Goal: Task Accomplishment & Management: Use online tool/utility

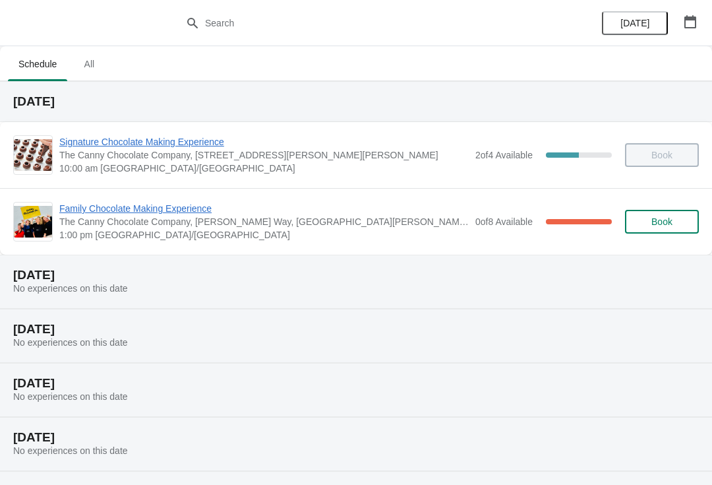
click at [194, 208] on span "Family Chocolate Making Experience" at bounding box center [263, 208] width 409 height 13
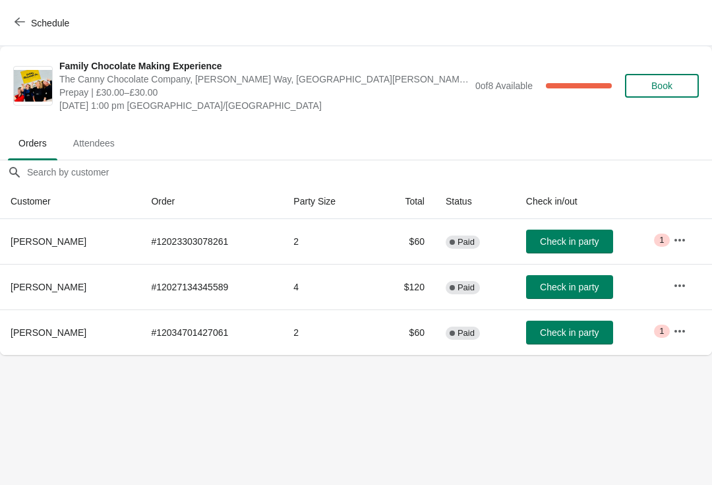
click at [673, 242] on button "button" at bounding box center [680, 240] width 24 height 24
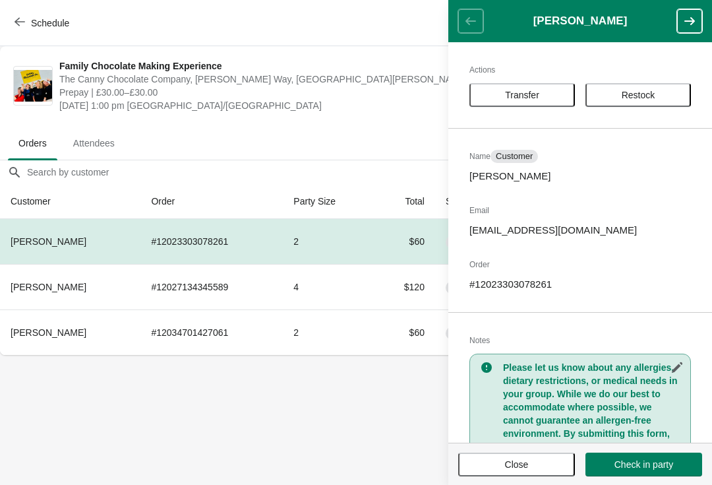
click at [687, 24] on icon "button" at bounding box center [689, 21] width 13 height 13
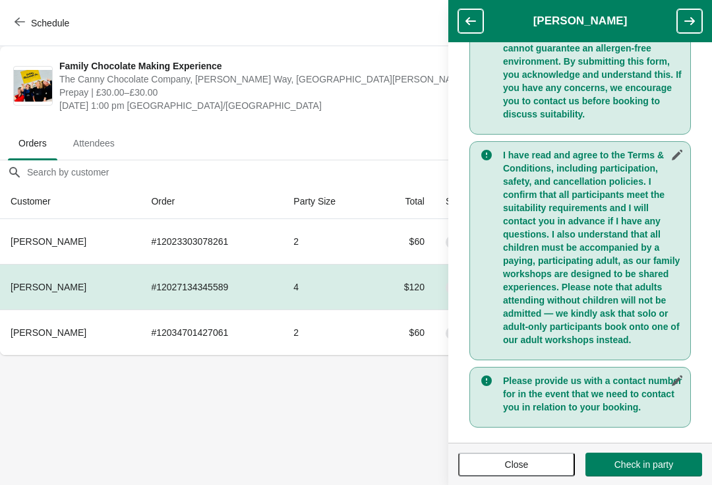
scroll to position [384, 0]
click at [699, 15] on button "button" at bounding box center [689, 21] width 25 height 24
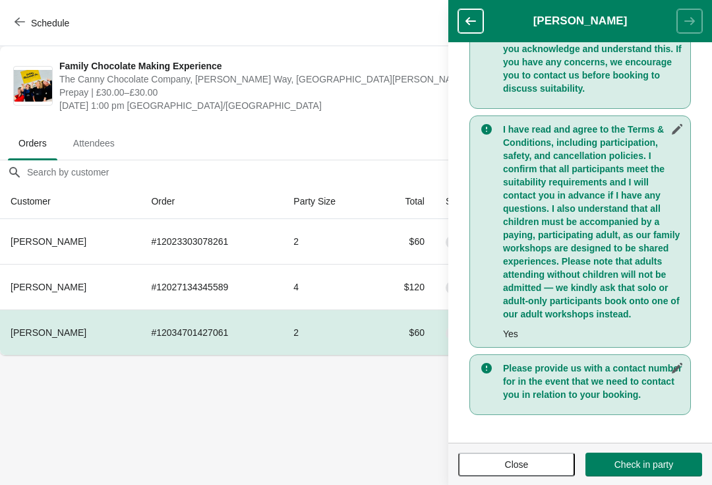
scroll to position [398, 0]
click at [99, 272] on th "[PERSON_NAME]" at bounding box center [70, 286] width 140 height 45
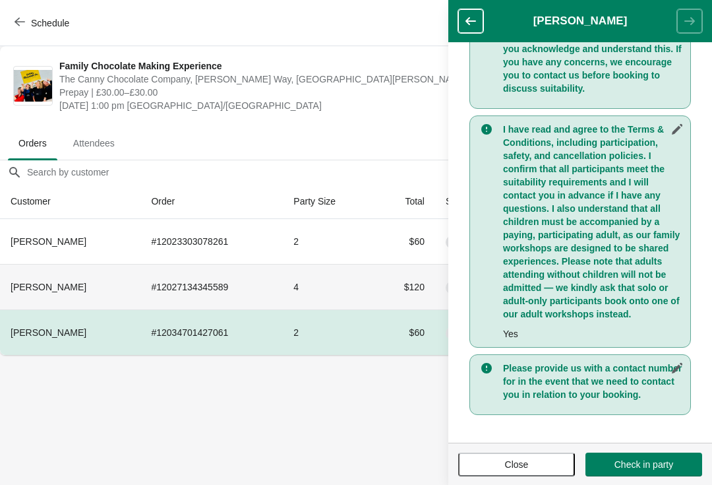
click at [85, 289] on span "[PERSON_NAME]" at bounding box center [49, 286] width 76 height 11
click at [221, 281] on td "# 12027134345589" at bounding box center [211, 286] width 142 height 45
click at [465, 11] on button "button" at bounding box center [470, 21] width 25 height 24
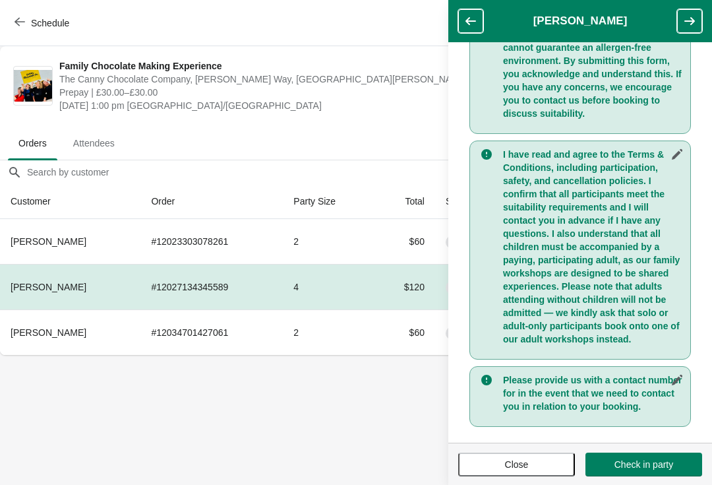
scroll to position [384, 0]
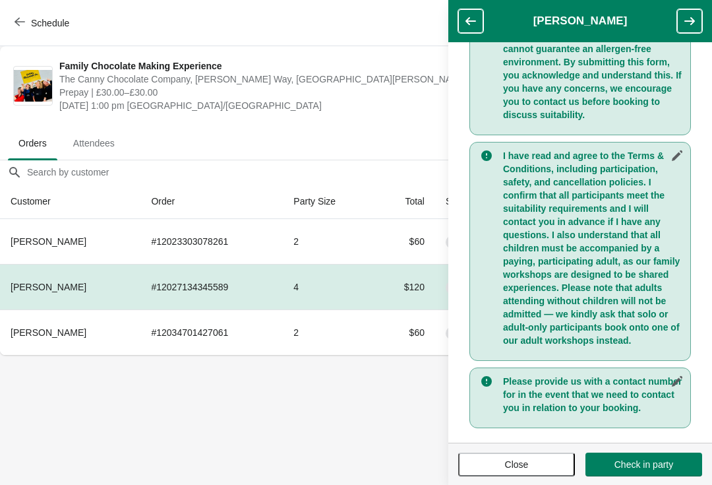
click at [327, 417] on body "Schedule Family Chocolate Making Experience The Canny Chocolate Company, [PERSO…" at bounding box center [356, 242] width 712 height 485
click at [499, 473] on button "Close" at bounding box center [516, 464] width 117 height 24
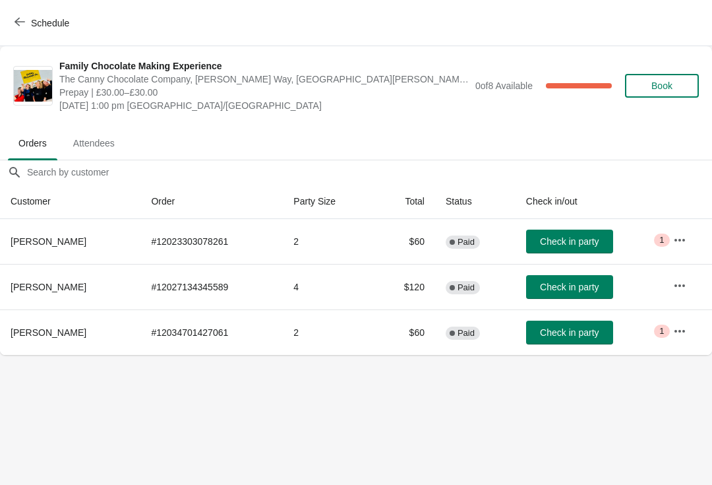
click at [562, 234] on button "Check in party" at bounding box center [569, 241] width 87 height 24
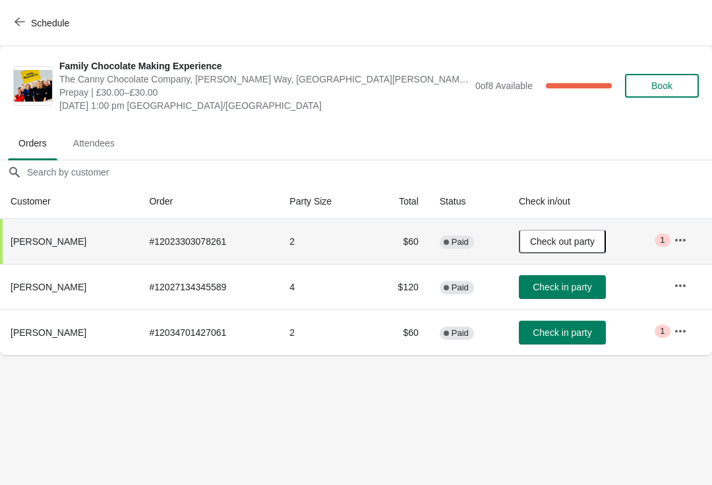
click at [566, 295] on button "Check in party" at bounding box center [562, 287] width 87 height 24
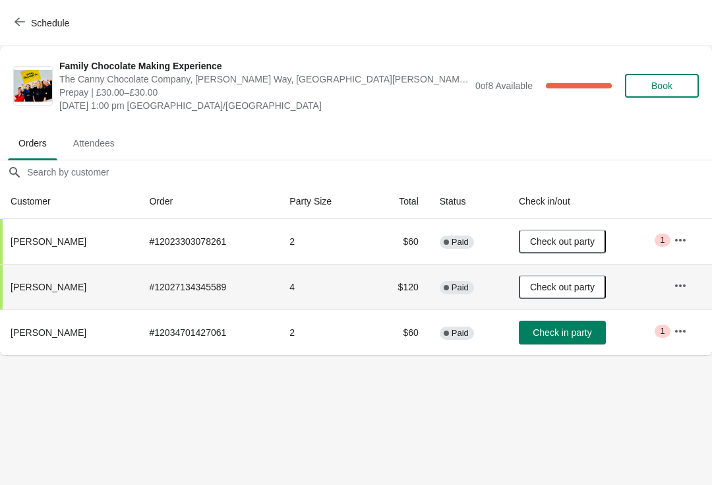
click at [572, 339] on button "Check in party" at bounding box center [562, 332] width 87 height 24
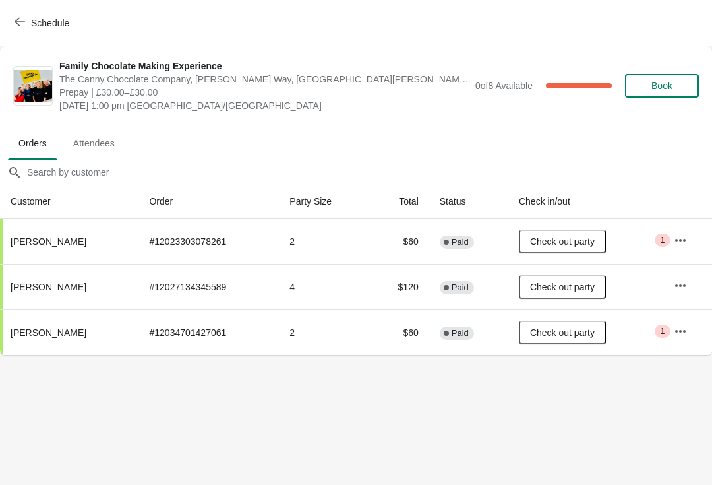
click at [419, 419] on body "Schedule Family Chocolate Making Experience The Canny Chocolate Company, [PERSO…" at bounding box center [356, 242] width 712 height 485
